Goal: Find contact information: Find contact information

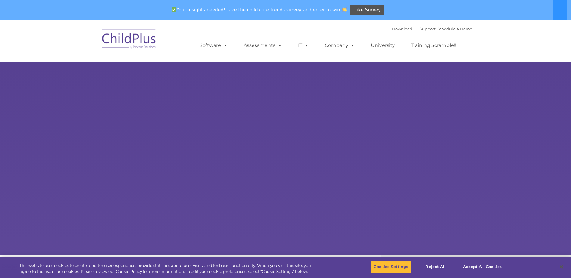
select select "MEDIUM"
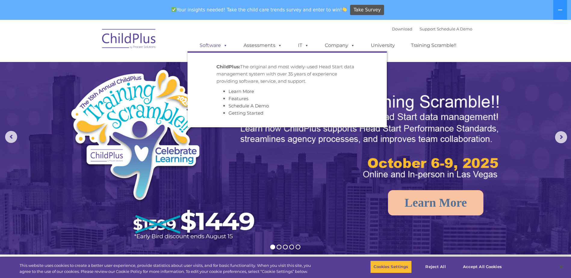
click at [209, 46] on link "Software" at bounding box center [213, 45] width 40 height 12
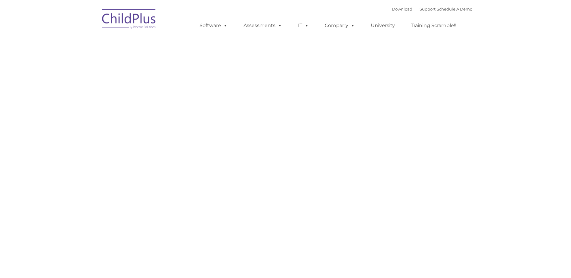
type input ""
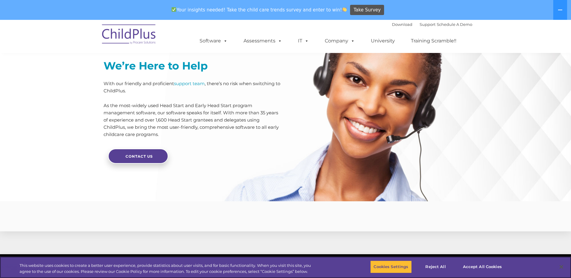
scroll to position [1345, 0]
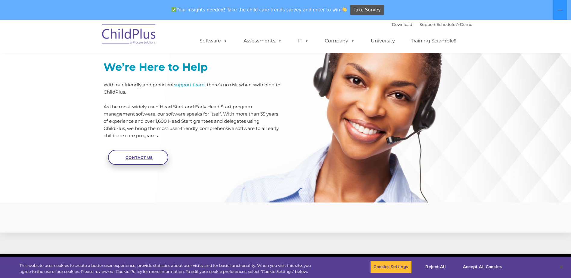
click at [139, 160] on span "Contact Us" at bounding box center [138, 157] width 27 height 5
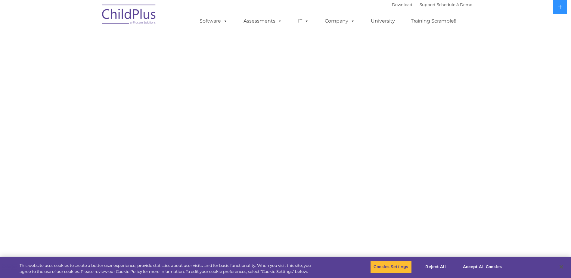
select select "MEDIUM"
